Goal: Task Accomplishment & Management: Manage account settings

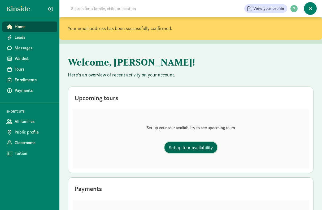
click at [194, 144] on span "Set up tour availability" at bounding box center [191, 147] width 44 height 7
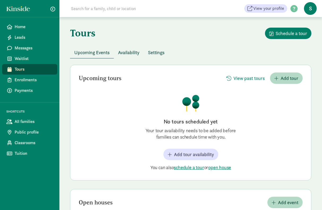
scroll to position [23, 0]
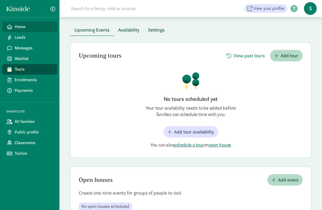
click at [18, 26] on span "Home" at bounding box center [34, 27] width 38 height 6
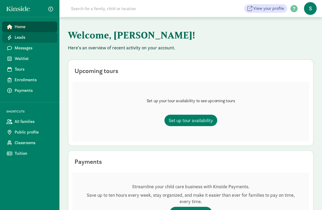
click at [16, 38] on span "Leads" at bounding box center [34, 37] width 38 height 6
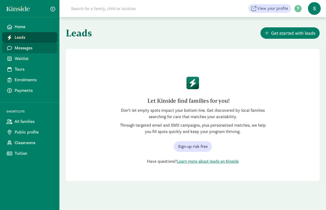
click at [20, 48] on span "Messages" at bounding box center [34, 48] width 38 height 6
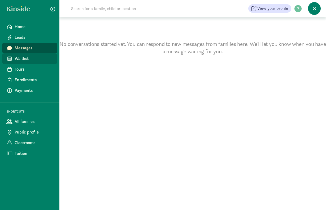
click at [19, 61] on span "Waitlist" at bounding box center [34, 58] width 38 height 6
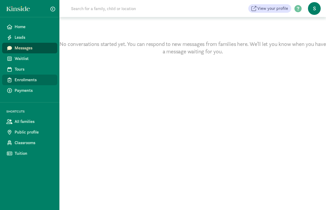
click at [24, 80] on span "Enrollments" at bounding box center [34, 80] width 38 height 6
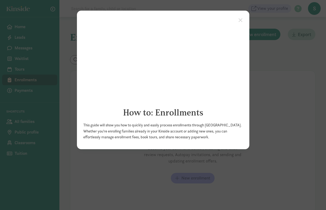
drag, startPoint x: 268, startPoint y: 95, endPoint x: 275, endPoint y: 95, distance: 7.4
click at [275, 95] on appcues "× How to: Enrollments This guide will show you how to quickly and easily proces…" at bounding box center [163, 105] width 326 height 210
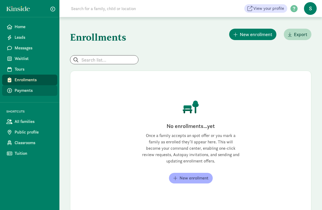
click at [25, 91] on span "Payments" at bounding box center [34, 90] width 38 height 6
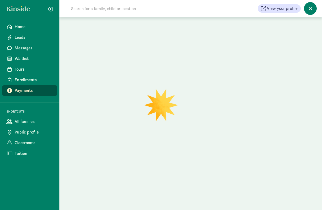
click at [28, 123] on span "All families" at bounding box center [34, 121] width 38 height 6
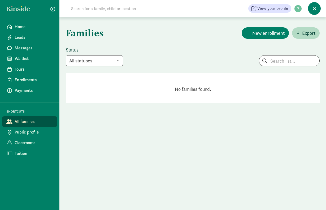
select select "filled"
select select
click at [26, 135] on span "Public profile" at bounding box center [34, 132] width 38 height 6
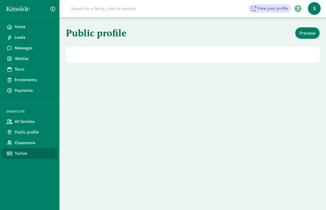
click at [21, 154] on span "Tuition" at bounding box center [34, 153] width 38 height 6
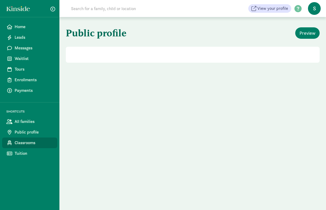
click at [22, 143] on span "Classrooms" at bounding box center [34, 143] width 38 height 6
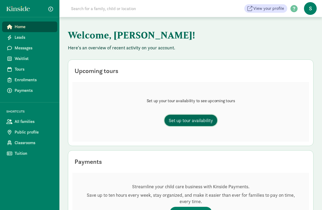
click at [194, 118] on span "Set up tour availability" at bounding box center [191, 120] width 44 height 7
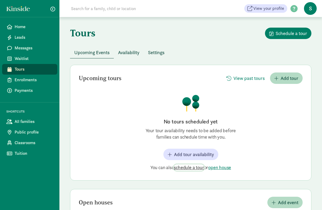
click at [190, 168] on span "schedule a tour" at bounding box center [189, 167] width 30 height 6
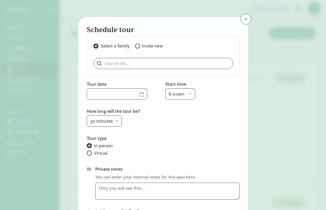
click at [137, 46] on span at bounding box center [137, 46] width 5 height 5
click at [137, 46] on input "Invite new" at bounding box center [136, 45] width 3 height 3
radio input "true"
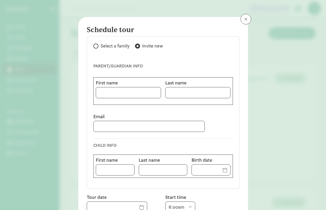
click at [95, 46] on span at bounding box center [95, 46] width 5 height 5
click at [95, 46] on input "Select a family" at bounding box center [94, 45] width 3 height 3
radio input "true"
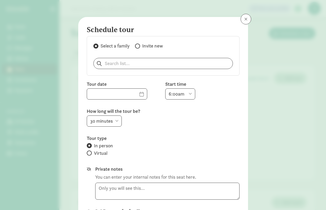
click at [242, 19] on button at bounding box center [246, 19] width 11 height 11
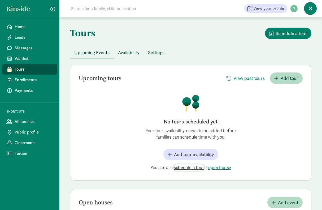
click at [195, 168] on span "schedule a tour" at bounding box center [189, 167] width 30 height 6
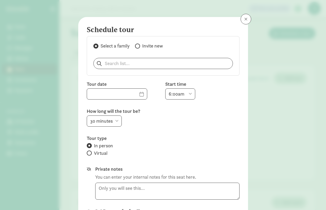
click at [245, 16] on button at bounding box center [246, 19] width 11 height 11
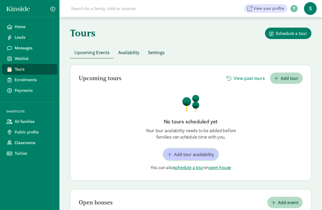
click at [181, 155] on span "Add tour availability" at bounding box center [194, 154] width 40 height 7
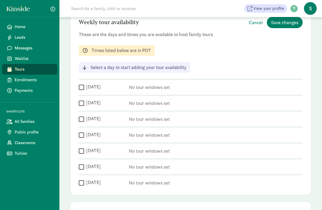
scroll to position [58, 0]
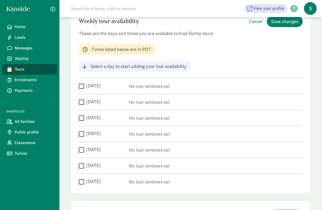
click at [82, 149] on input "[DATE]" at bounding box center [81, 149] width 5 height 7
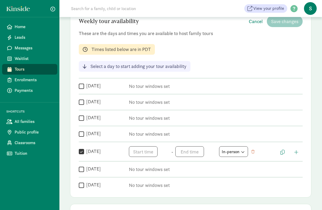
click at [82, 149] on input "Friday" at bounding box center [81, 151] width 5 height 7
checkbox input "false"
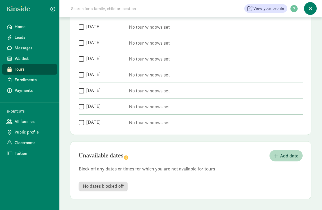
scroll to position [0, 0]
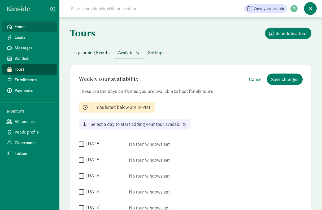
click at [19, 29] on span "Home" at bounding box center [34, 27] width 38 height 6
